Goal: Obtain resource: Download file/media

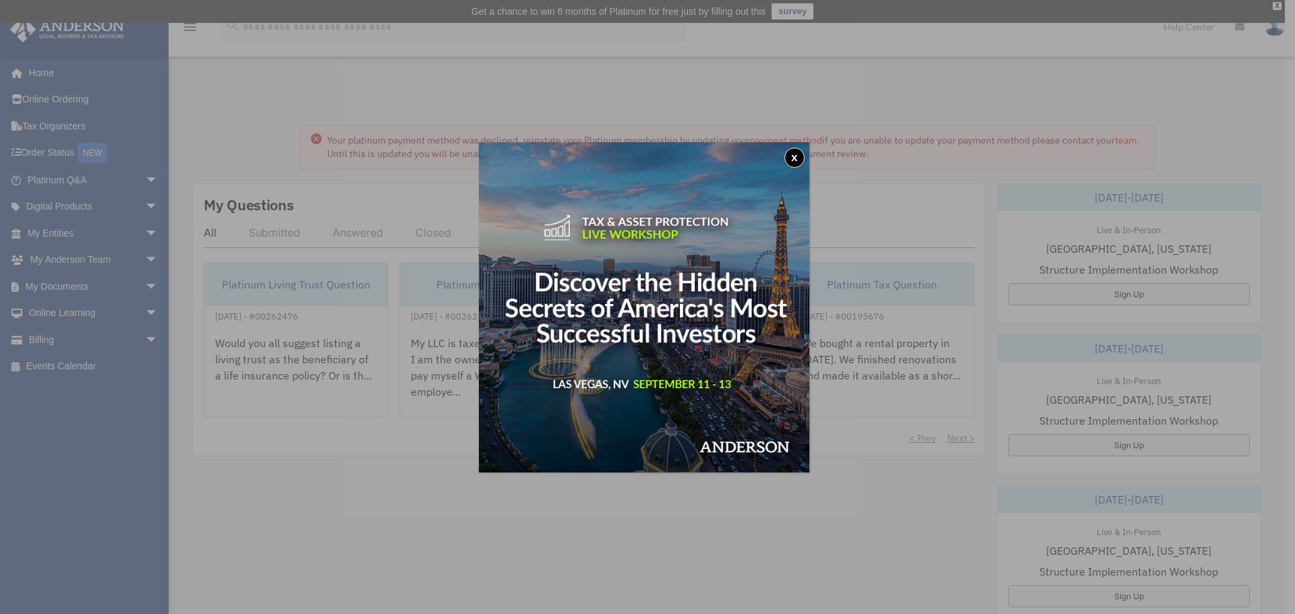
click at [796, 150] on button "x" at bounding box center [794, 158] width 20 height 20
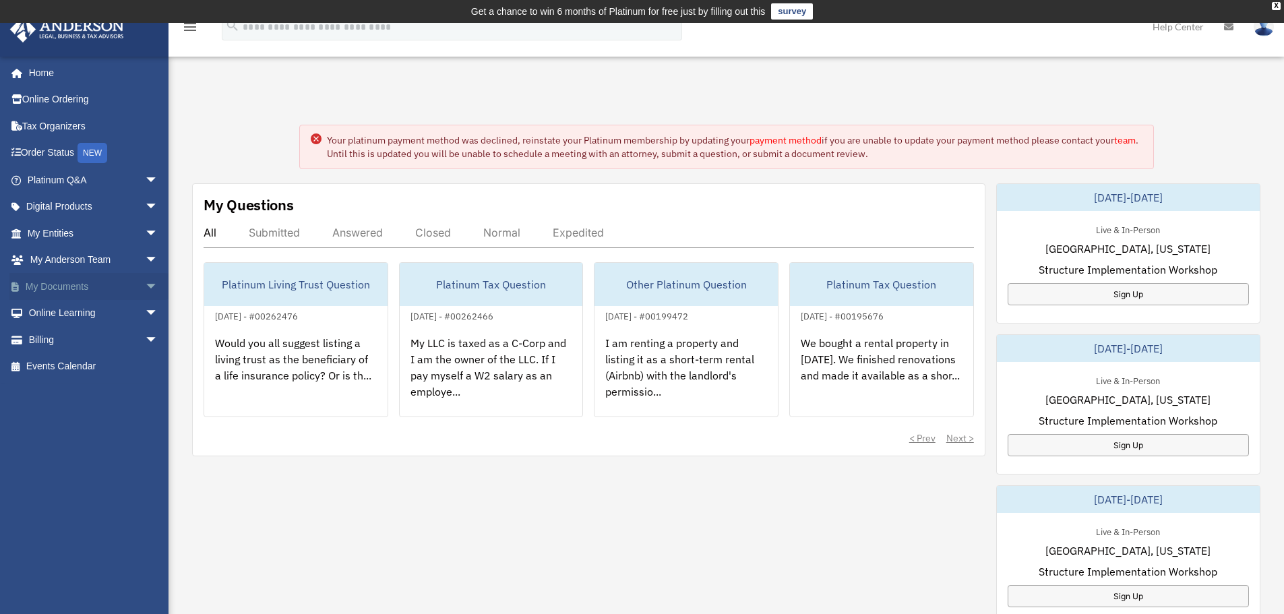
click at [145, 286] on span "arrow_drop_down" at bounding box center [158, 287] width 27 height 28
click at [107, 319] on link "Box" at bounding box center [99, 313] width 160 height 27
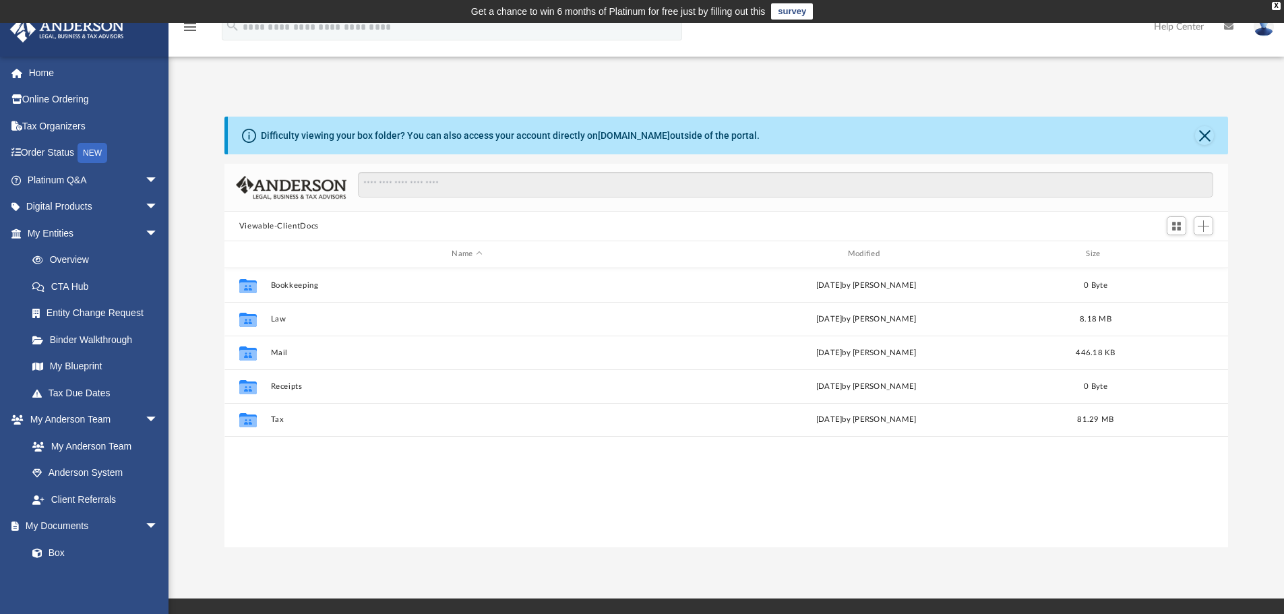
scroll to position [297, 994]
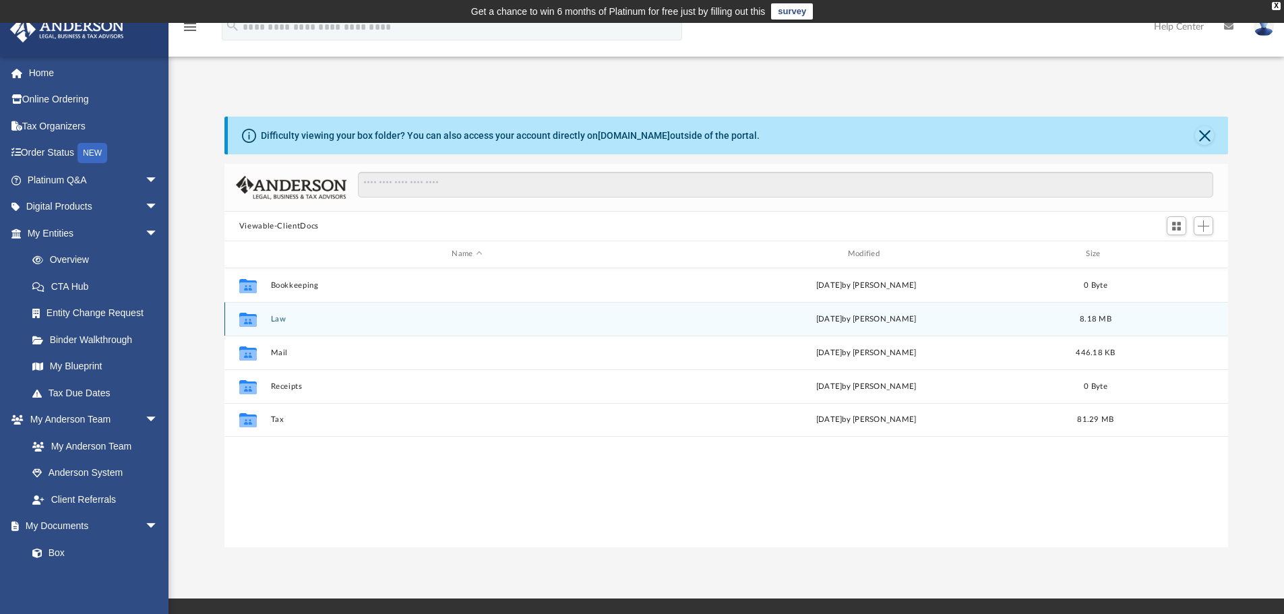
click at [278, 318] on button "Law" at bounding box center [466, 319] width 393 height 9
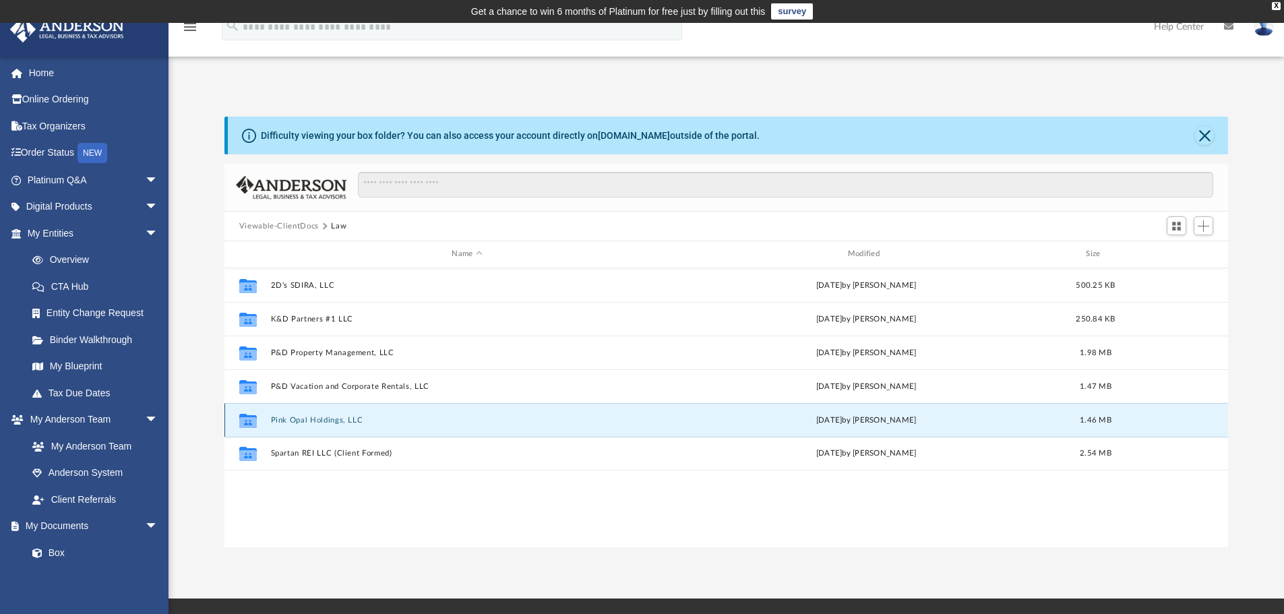
click at [318, 423] on button "Pink Opal Holdings, LLC" at bounding box center [466, 420] width 393 height 9
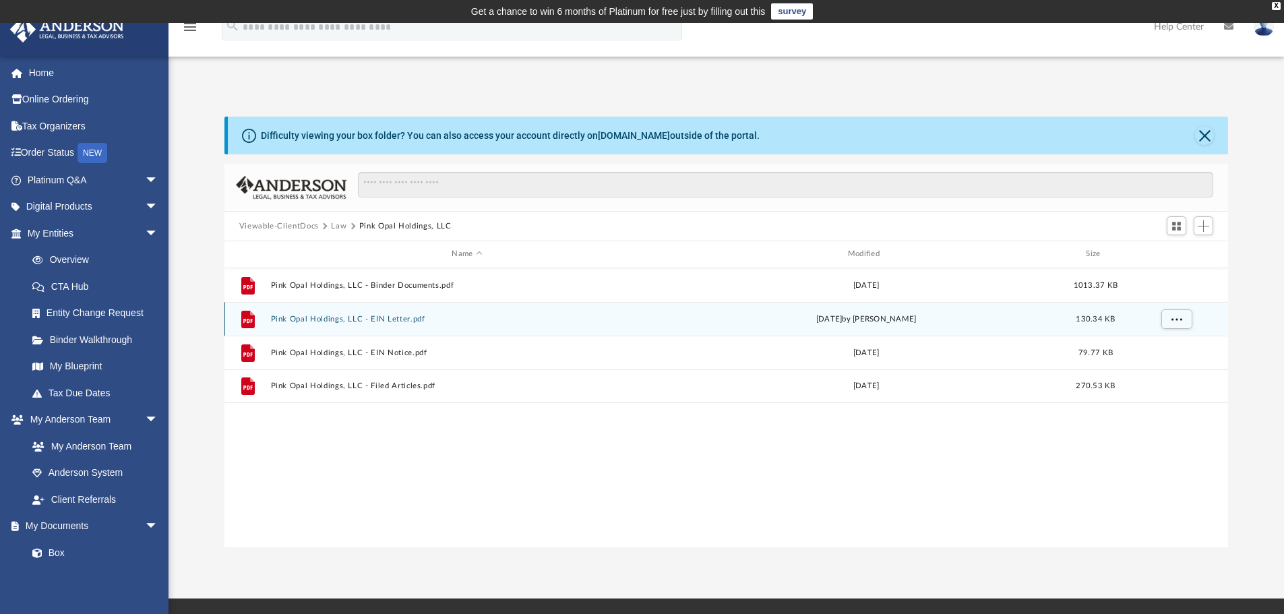
click at [389, 320] on button "Pink Opal Holdings, LLC - EIN Letter.pdf" at bounding box center [466, 319] width 393 height 9
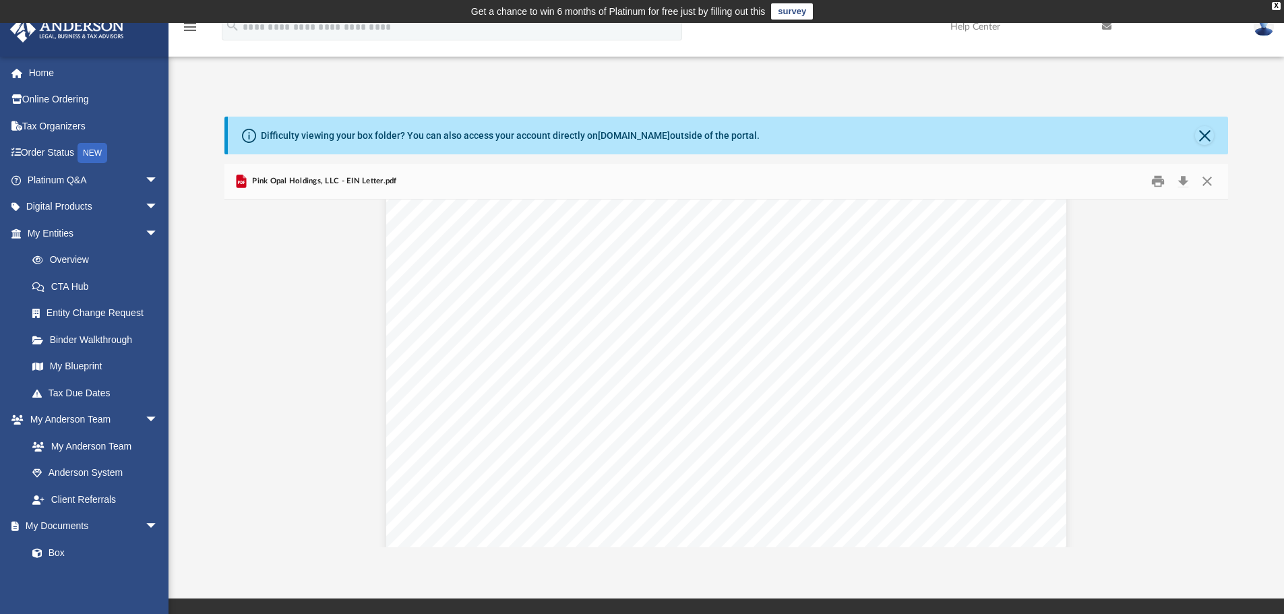
scroll to position [0, 0]
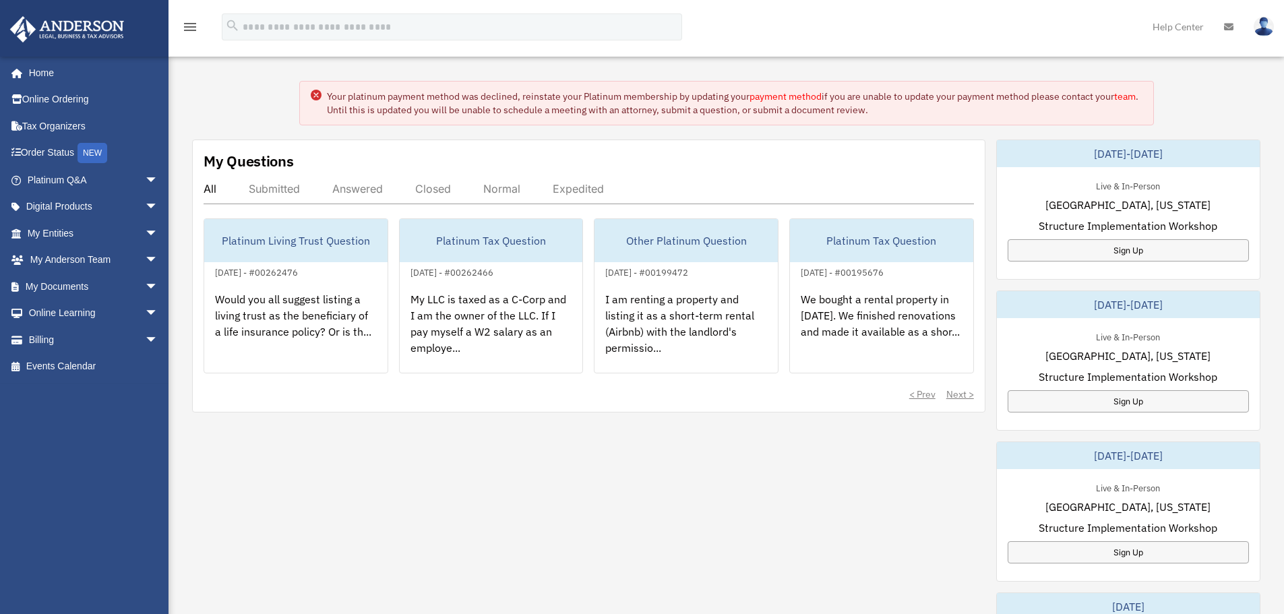
scroll to position [45, 0]
click at [109, 294] on link "My Documents arrow_drop_down" at bounding box center [93, 286] width 169 height 27
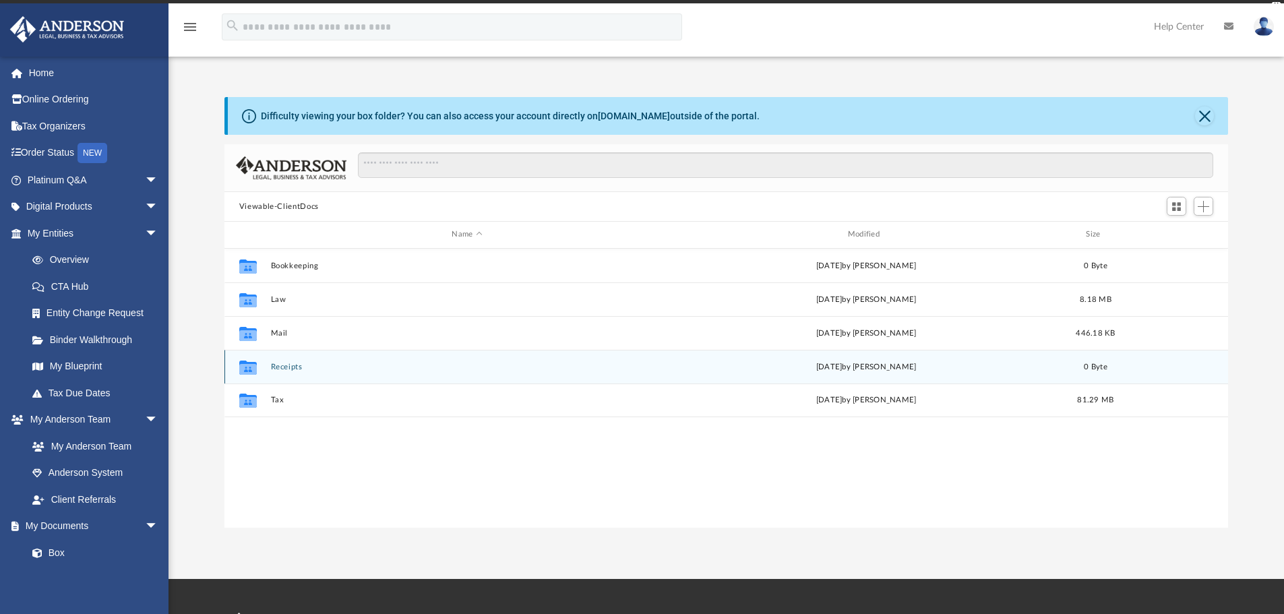
scroll to position [297, 994]
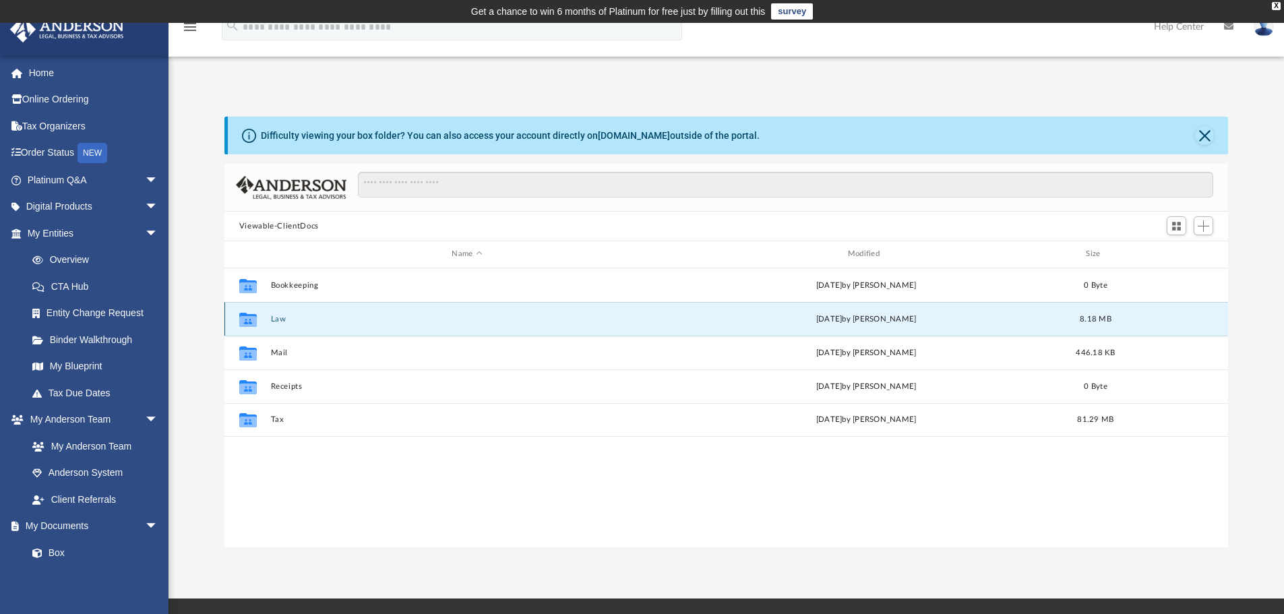
click at [277, 320] on button "Law" at bounding box center [466, 319] width 393 height 9
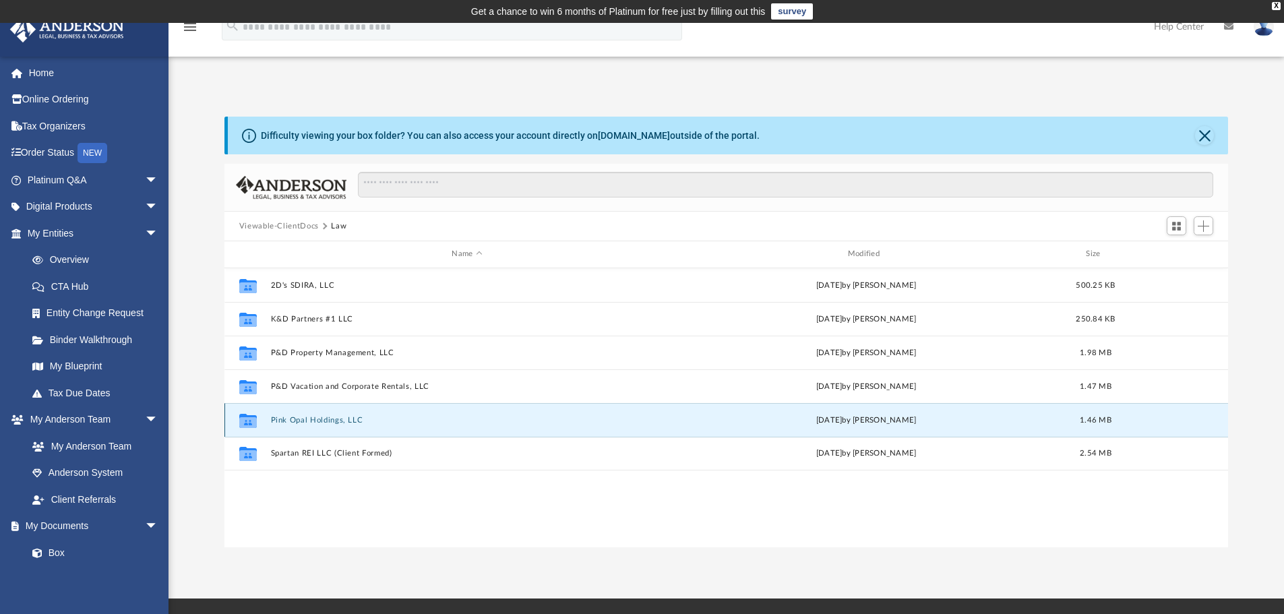
click at [340, 423] on button "Pink Opal Holdings, LLC" at bounding box center [466, 420] width 393 height 9
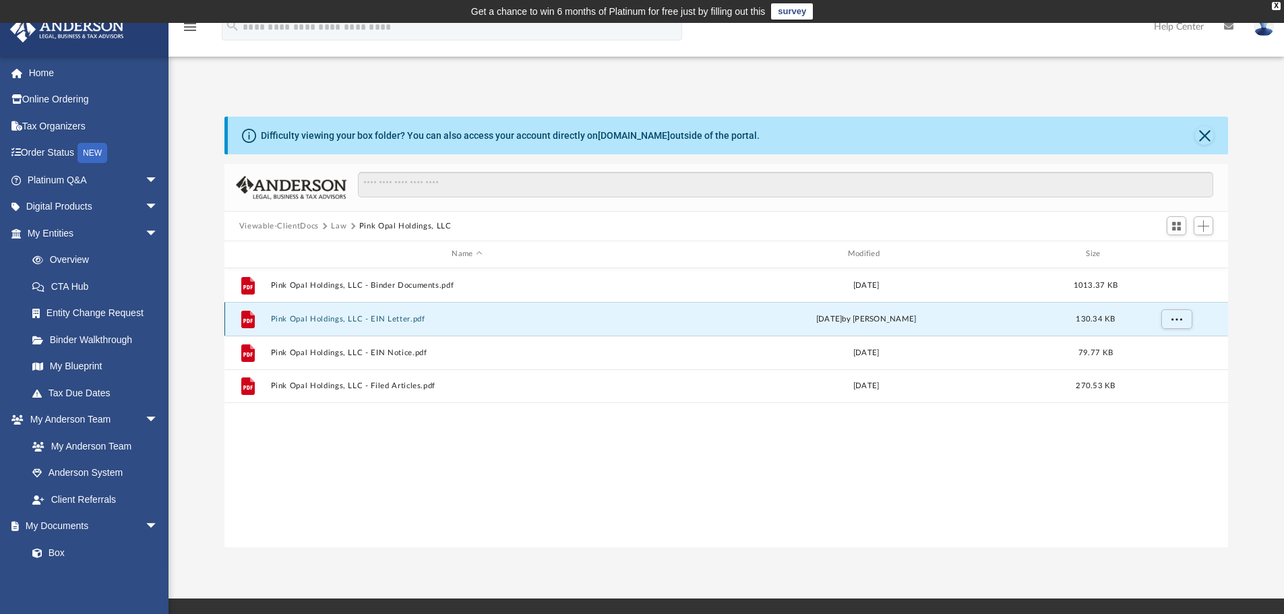
click at [395, 320] on button "Pink Opal Holdings, LLC - EIN Letter.pdf" at bounding box center [466, 319] width 393 height 9
